Goal: Navigation & Orientation: Find specific page/section

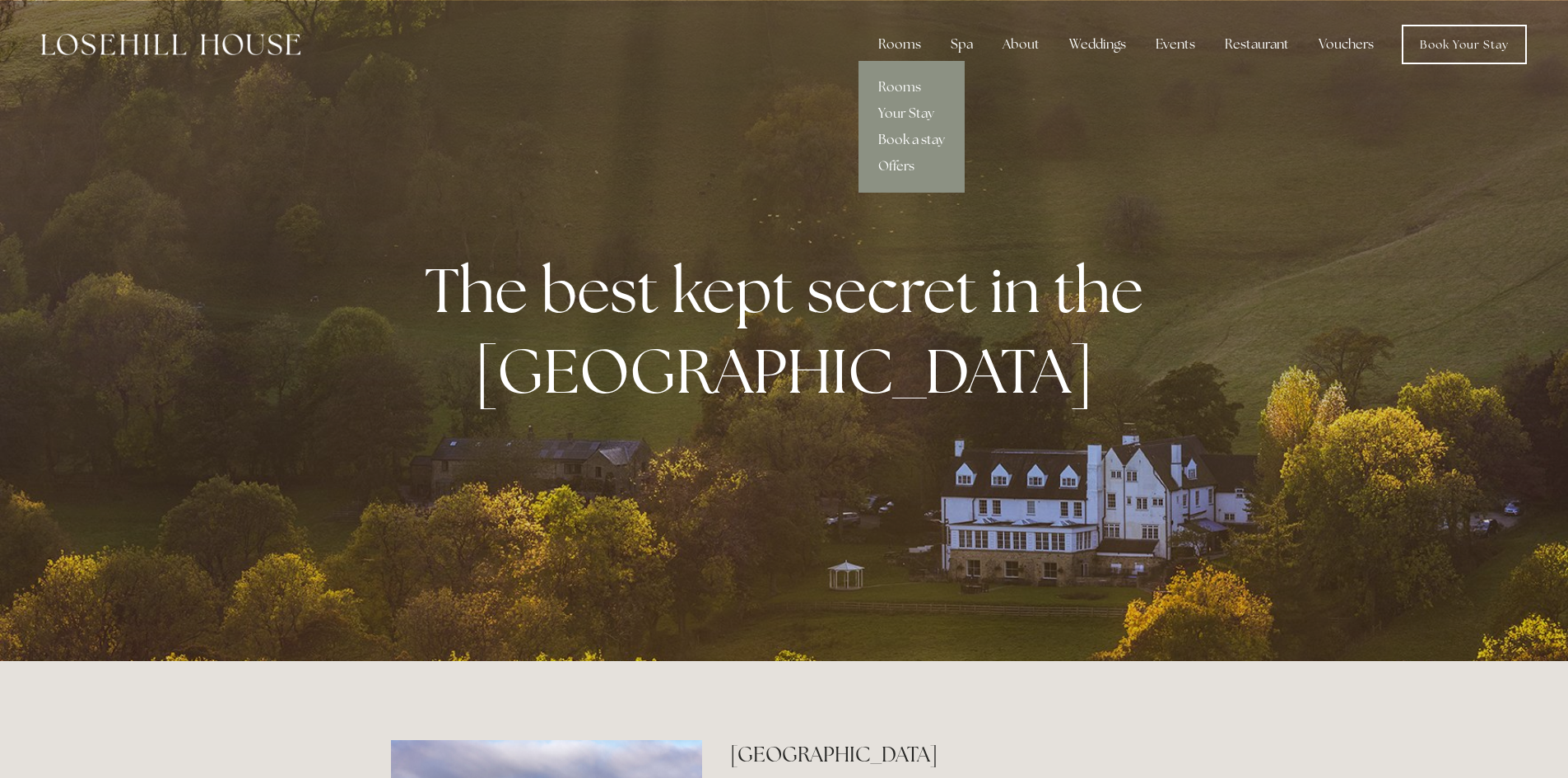
click at [920, 135] on link "Book a stay" at bounding box center [912, 140] width 106 height 26
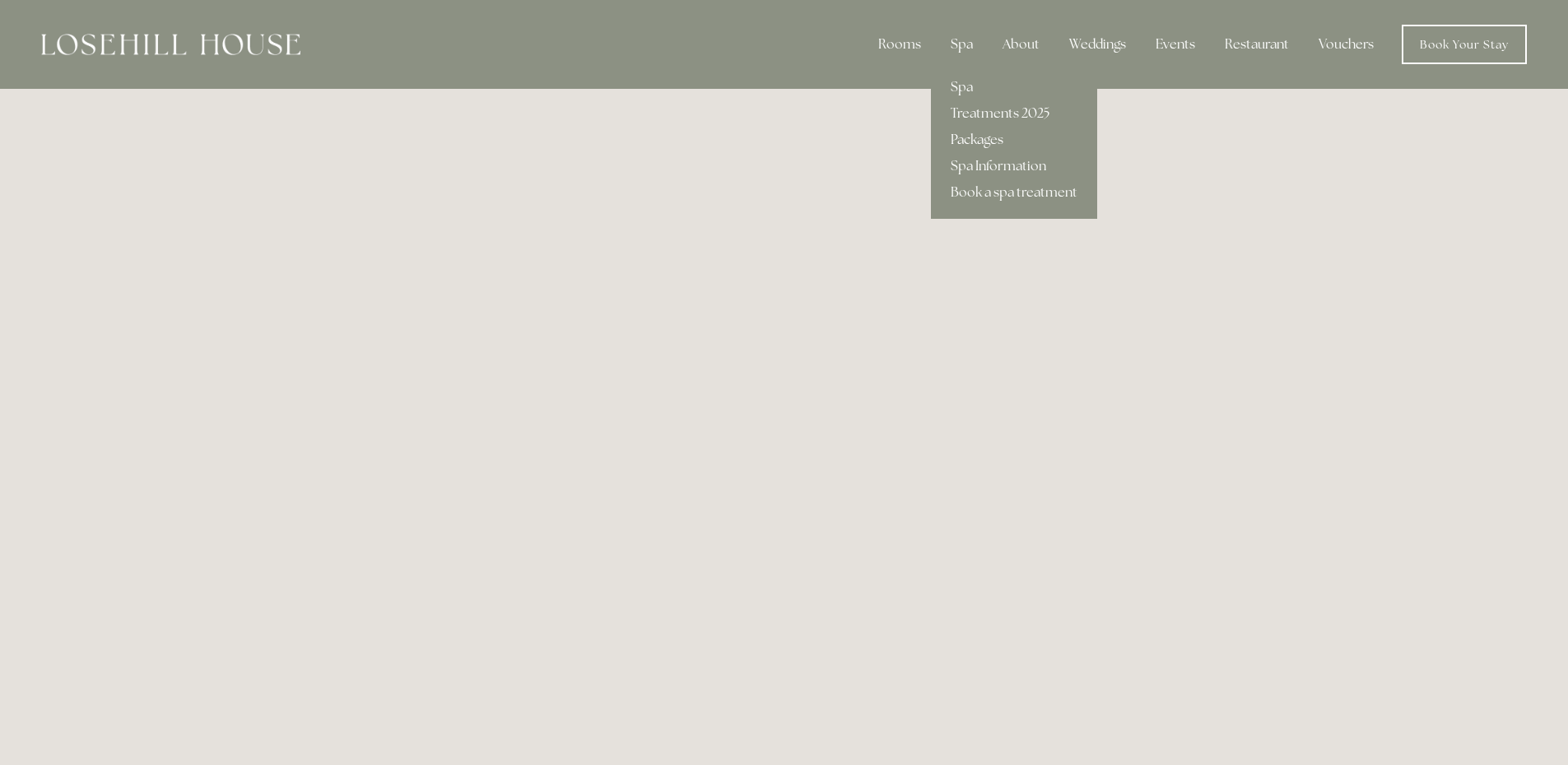
click at [982, 136] on link "Packages" at bounding box center [1013, 140] width 166 height 26
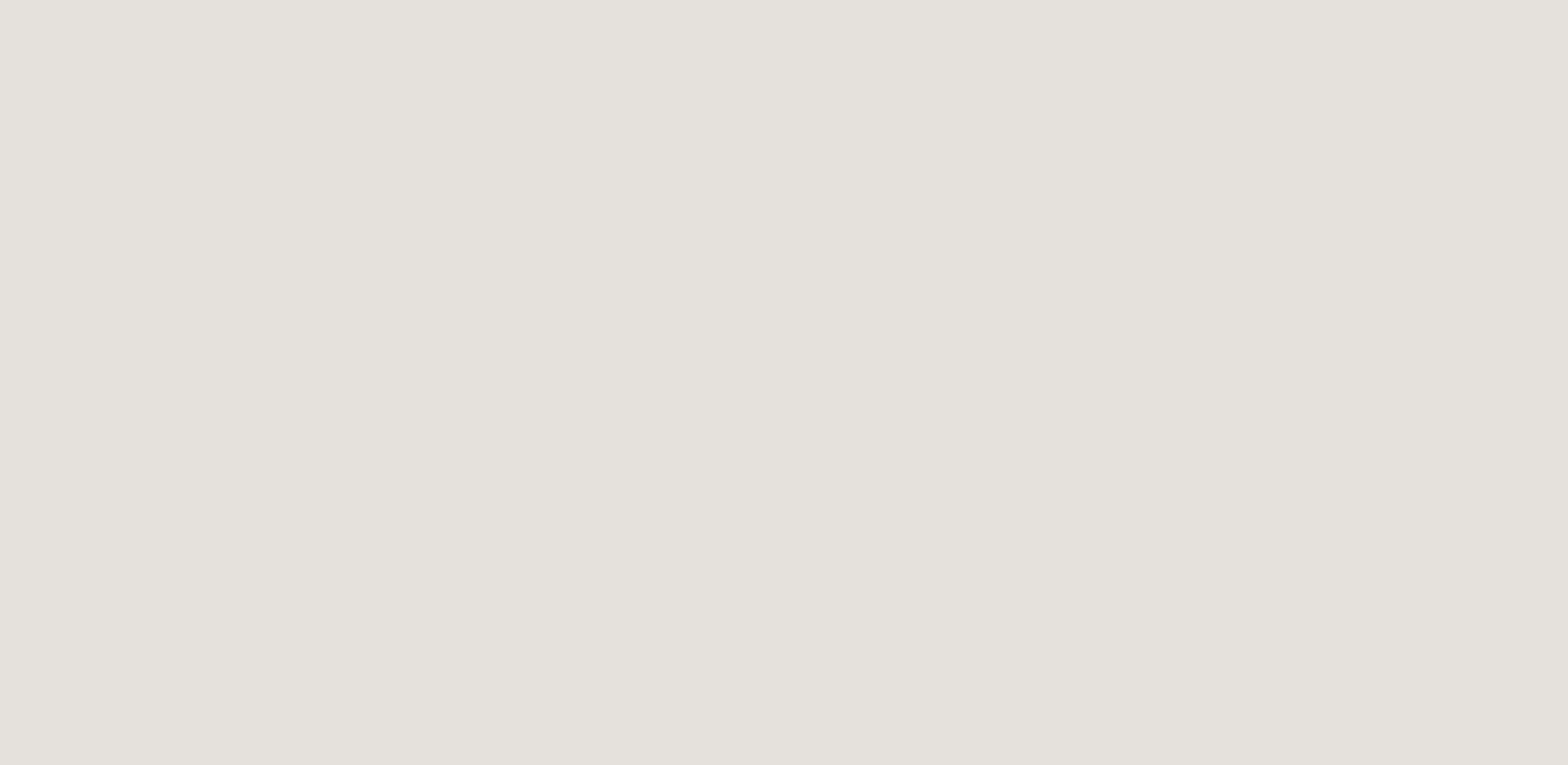
scroll to position [577, 0]
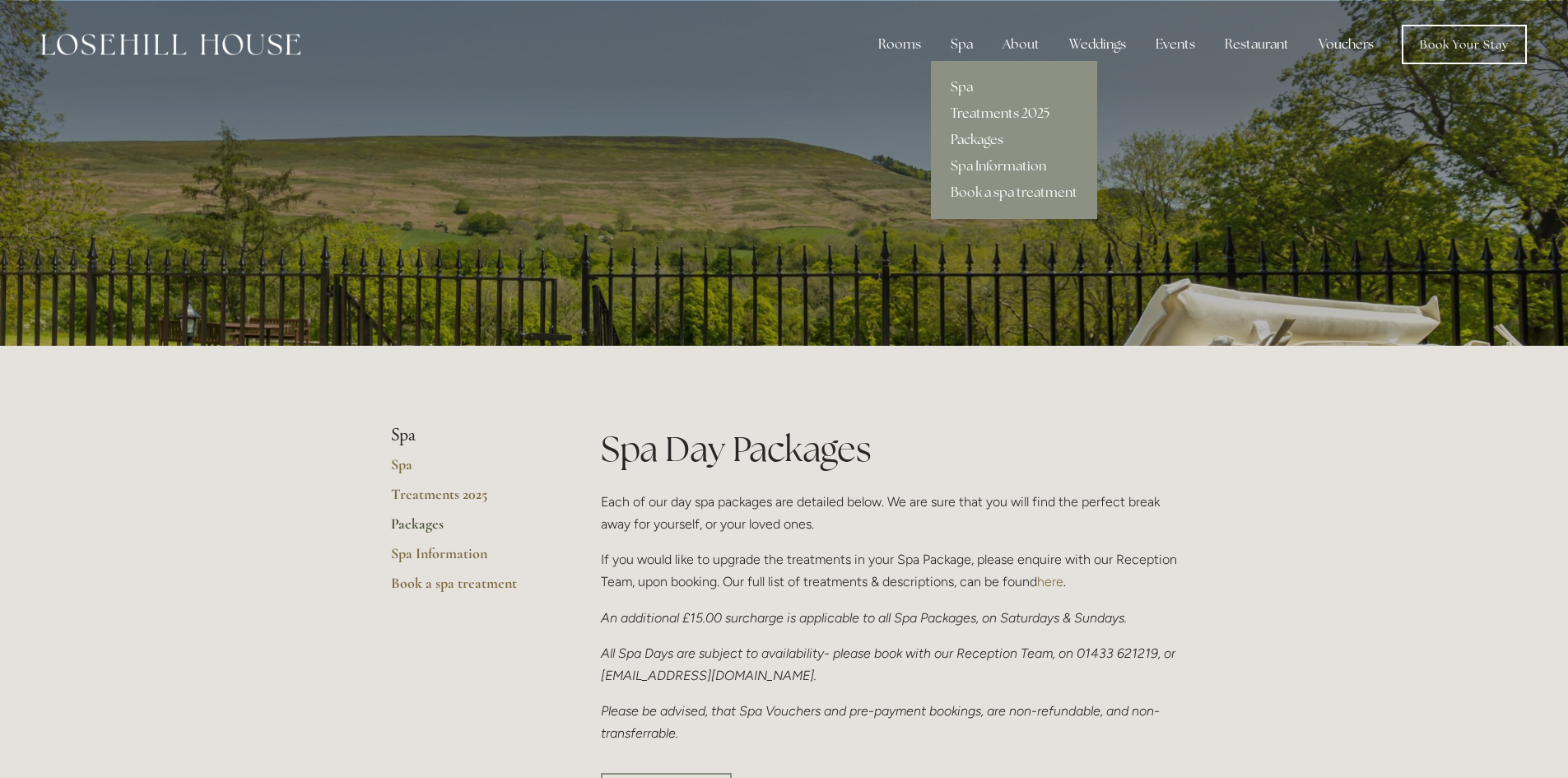
click at [984, 108] on link "Treatments 2025" at bounding box center [1013, 113] width 166 height 26
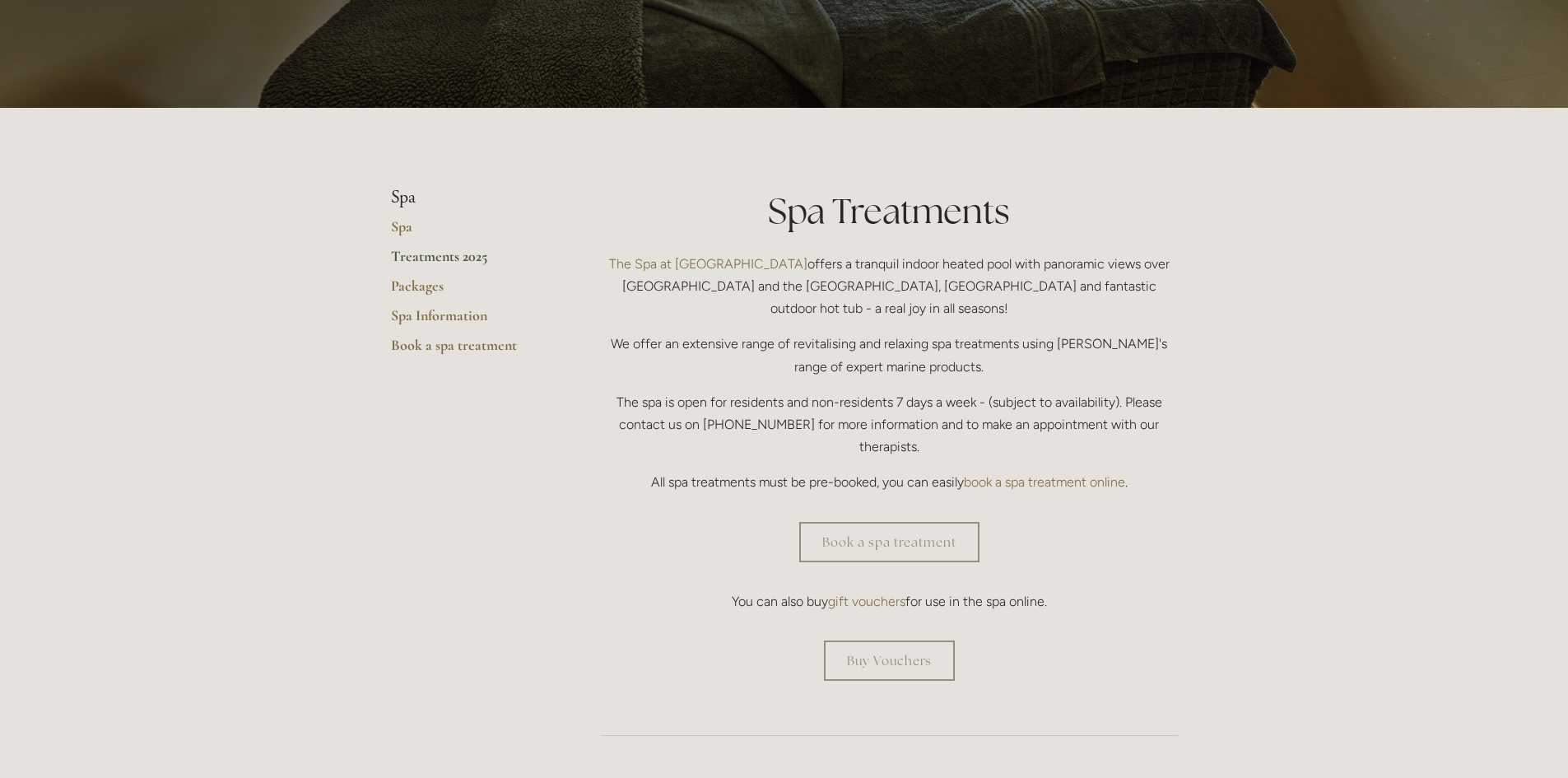
scroll to position [247, 0]
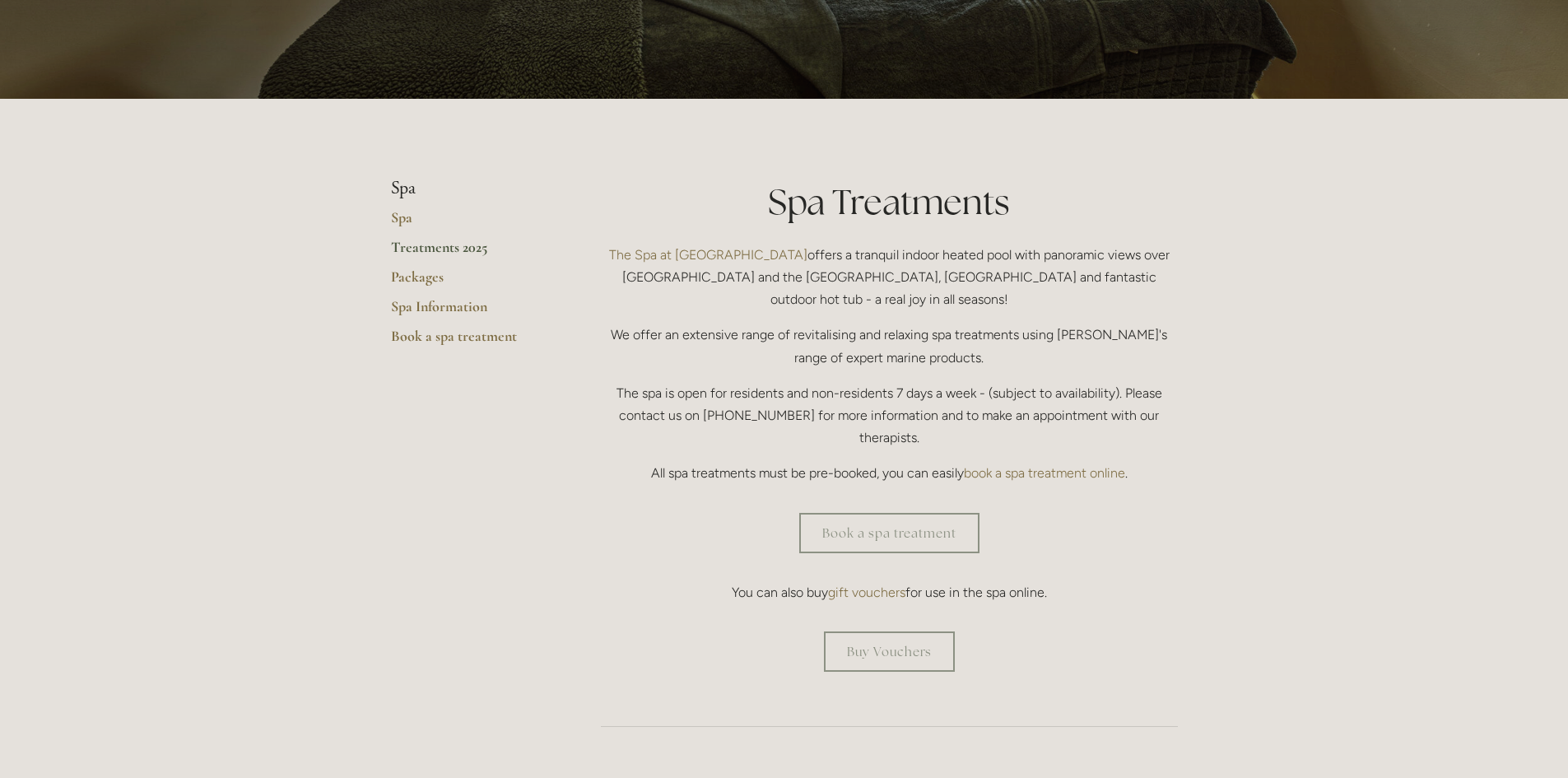
click at [427, 246] on link "Treatments 2025" at bounding box center [469, 253] width 157 height 30
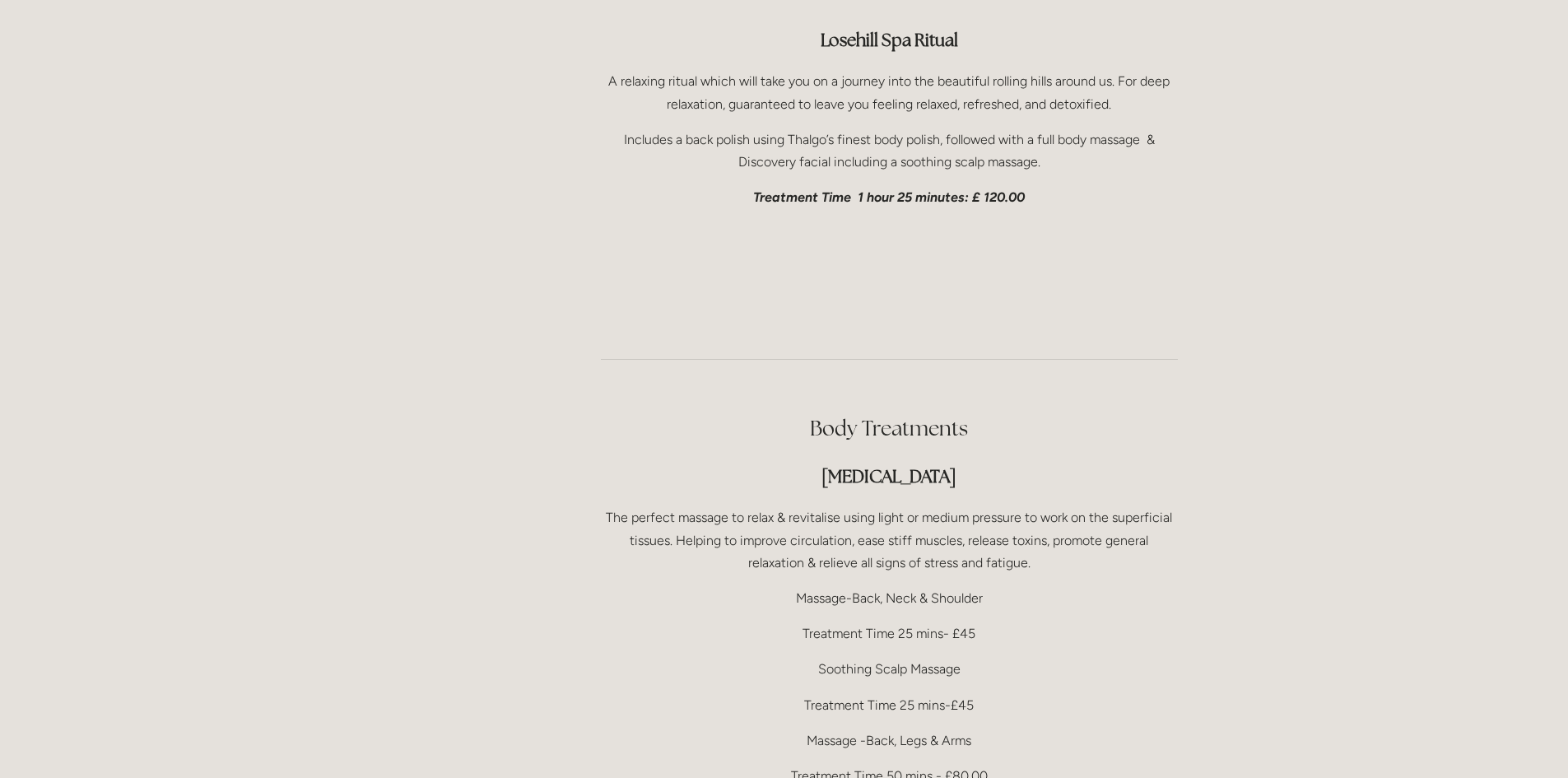
scroll to position [2470, 0]
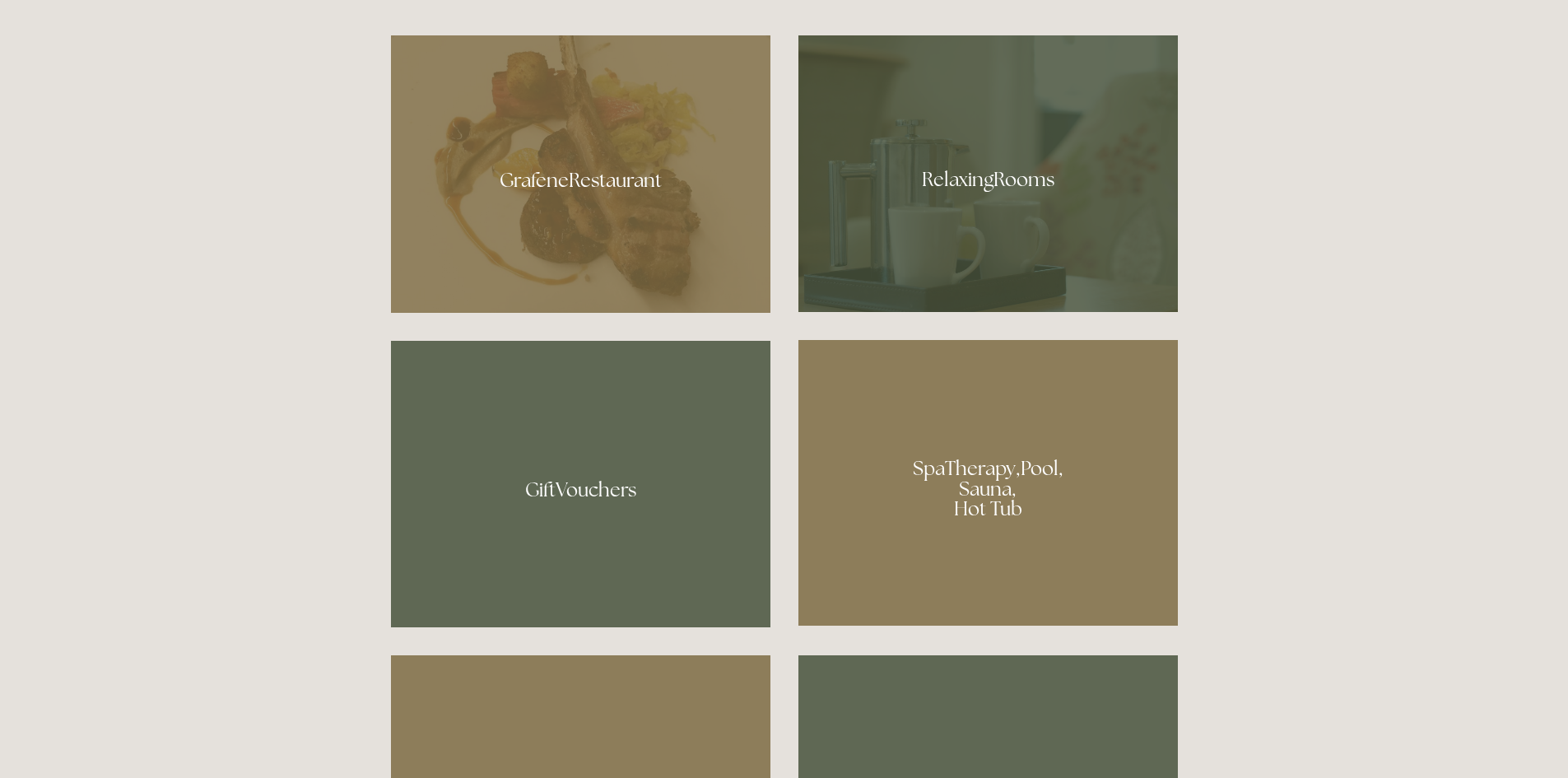
scroll to position [1152, 0]
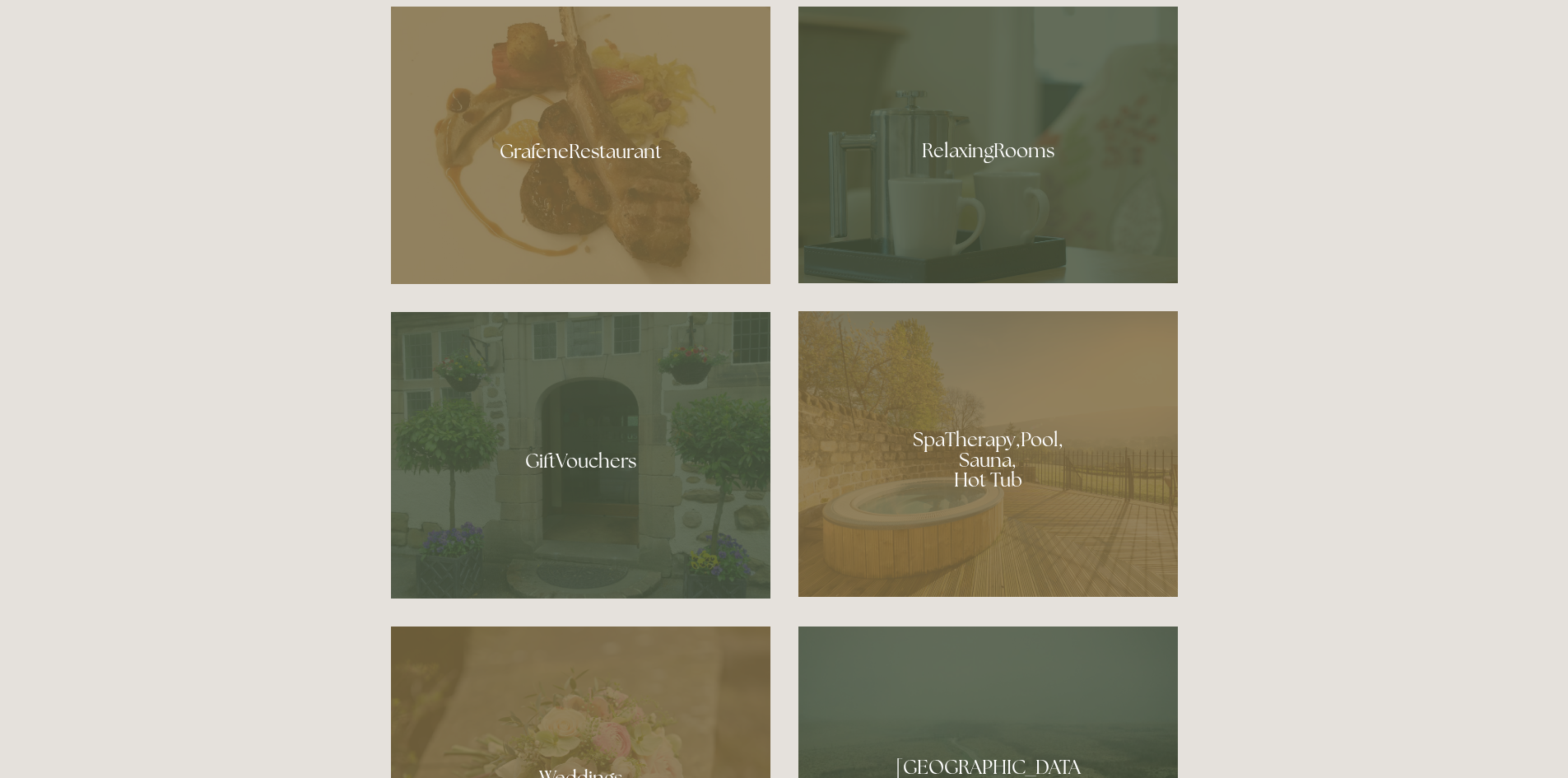
click at [998, 461] on div at bounding box center [988, 454] width 380 height 286
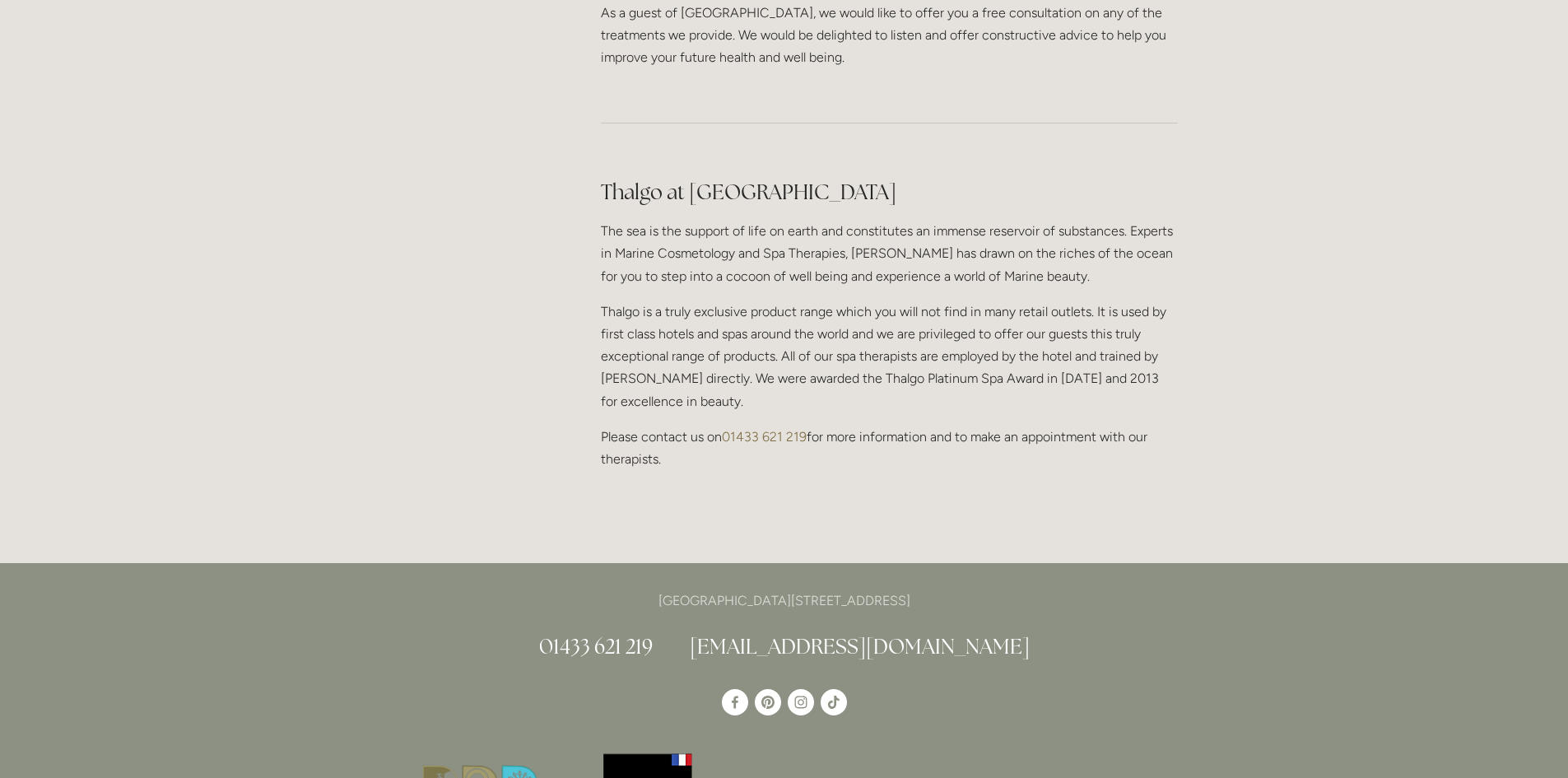
scroll to position [1729, 0]
